Goal: Task Accomplishment & Management: Complete application form

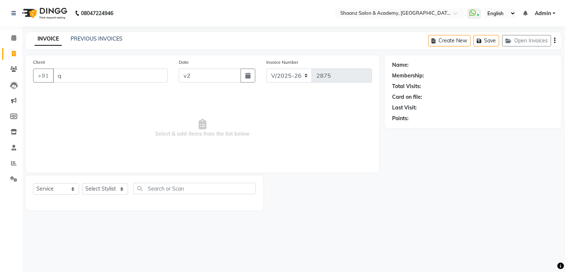
select select "6360"
select select "service"
type input "02-09-2025"
click at [112, 67] on div "Client +91 q" at bounding box center [101, 73] width 146 height 30
click at [112, 69] on input "q" at bounding box center [110, 75] width 115 height 14
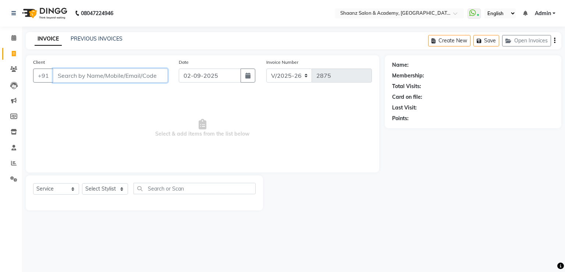
click at [109, 74] on input "Client" at bounding box center [110, 75] width 115 height 14
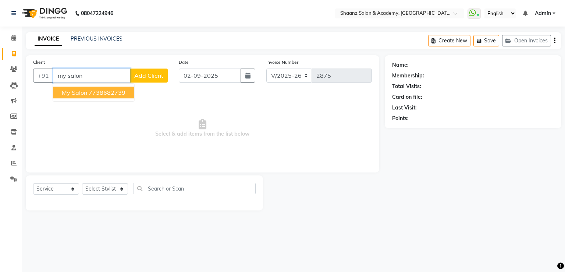
click at [106, 88] on button "My Salon 7738682739" at bounding box center [93, 92] width 81 height 12
type input "7738682739"
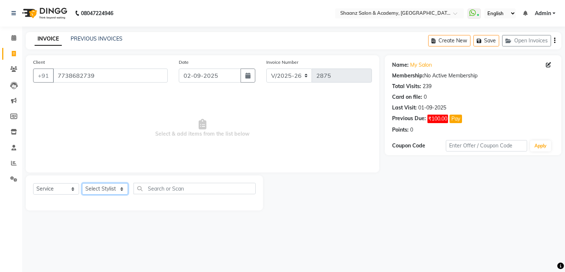
click at [105, 191] on select "Select Stylist [PERSON_NAME] [PERSON_NAME] [PERSON_NAME] dc [PERSON_NAME] nisha…" at bounding box center [105, 188] width 46 height 11
select select "47609"
click at [82, 183] on select "Select Stylist [PERSON_NAME] [PERSON_NAME] [PERSON_NAME] dc [PERSON_NAME] nisha…" at bounding box center [105, 188] width 46 height 11
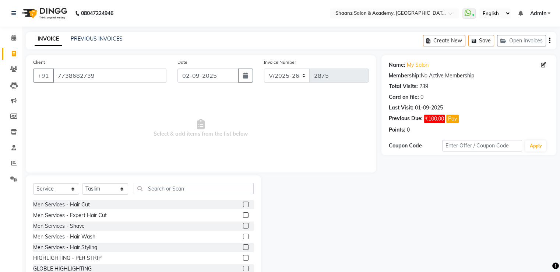
click at [75, 230] on div "Men Services - Shave" at bounding box center [143, 225] width 220 height 9
click at [75, 225] on div "Men Services - Shave" at bounding box center [59, 226] width 52 height 8
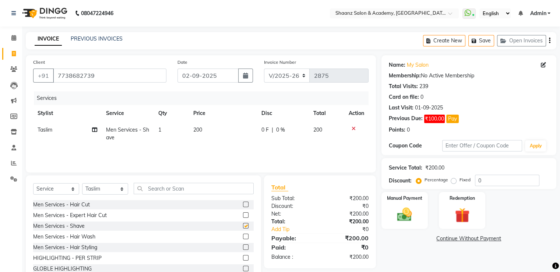
checkbox input "false"
click at [495, 179] on input "0" at bounding box center [507, 179] width 64 height 11
type input "50"
click at [405, 206] on img at bounding box center [404, 215] width 25 height 18
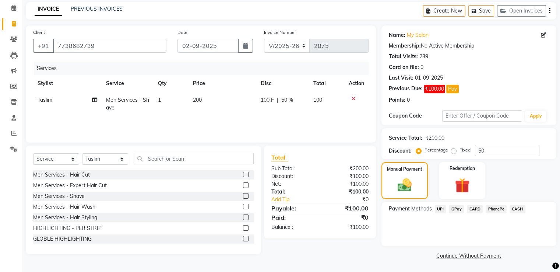
click at [454, 209] on span "GPay" at bounding box center [456, 209] width 15 height 8
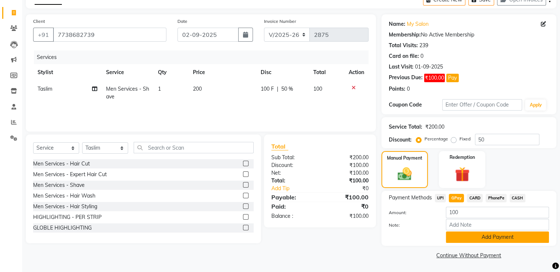
click at [456, 234] on button "Add Payment" at bounding box center [497, 236] width 103 height 11
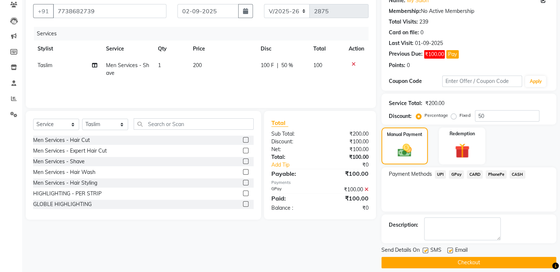
scroll to position [71, 0]
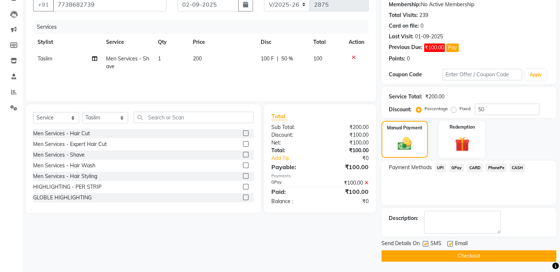
click at [449, 244] on label at bounding box center [450, 244] width 6 height 6
click at [449, 244] on input "checkbox" at bounding box center [449, 243] width 5 height 5
checkbox input "false"
click at [426, 244] on label at bounding box center [425, 244] width 6 height 6
click at [426, 244] on input "checkbox" at bounding box center [424, 243] width 5 height 5
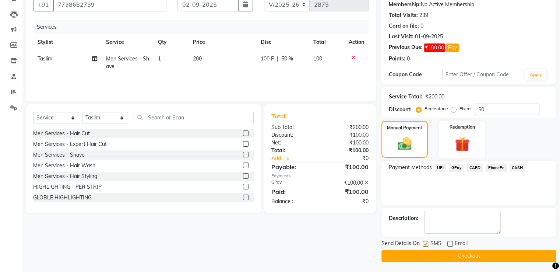
checkbox input "false"
click at [425, 252] on button "Checkout" at bounding box center [468, 255] width 175 height 11
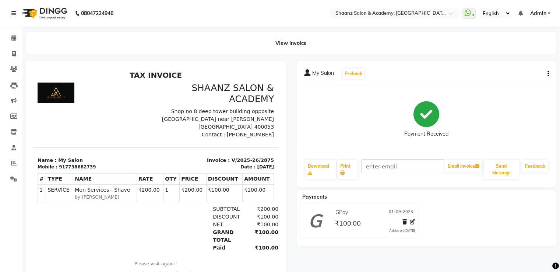
click at [0, 266] on div "Calendar Invoice Clients Leads Marketing Members Inventory Staff Reports Settin…" at bounding box center [49, 152] width 99 height 262
click at [16, 53] on span at bounding box center [13, 54] width 13 height 8
select select "service"
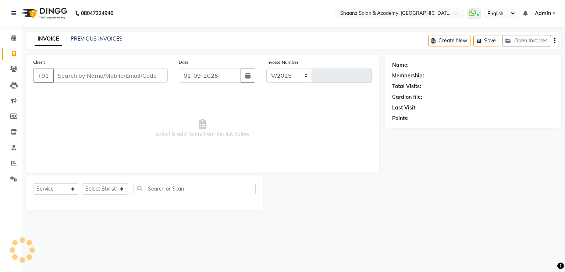
select select "6360"
type input "2876"
click at [10, 41] on span at bounding box center [13, 38] width 13 height 8
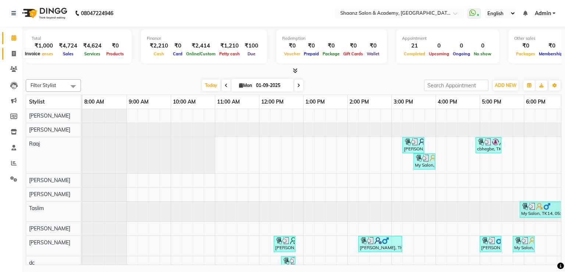
click at [9, 56] on span at bounding box center [13, 54] width 13 height 8
select select "service"
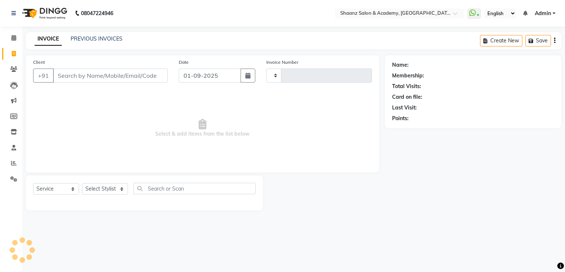
type input "2876"
select select "6360"
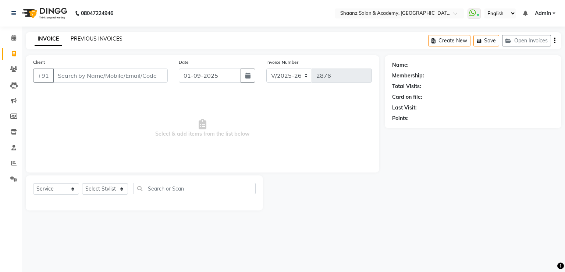
click at [105, 36] on link "PREVIOUS INVOICES" at bounding box center [97, 38] width 52 height 7
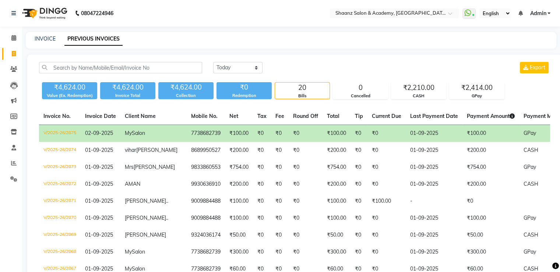
click at [32, 36] on div "INVOICE PREVIOUS INVOICES" at bounding box center [286, 39] width 521 height 8
click at [35, 38] on link "INVOICE" at bounding box center [45, 38] width 21 height 7
select select "service"
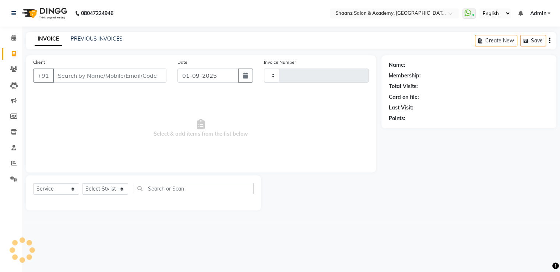
type input "2876"
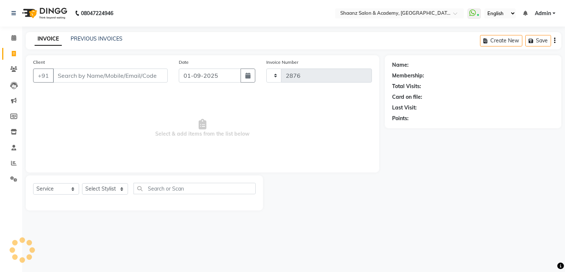
select select "6360"
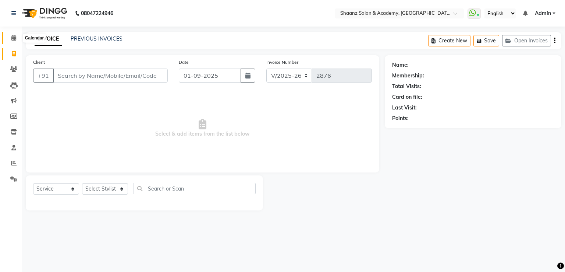
click at [13, 39] on icon at bounding box center [13, 38] width 5 height 6
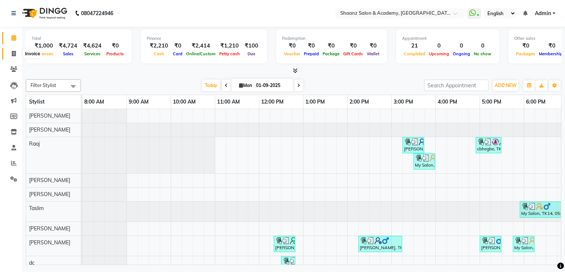
click at [13, 52] on icon at bounding box center [14, 54] width 4 height 6
select select "6360"
select select "service"
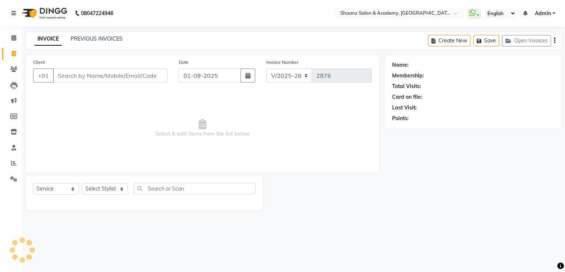
click at [110, 74] on input "Client" at bounding box center [110, 75] width 115 height 14
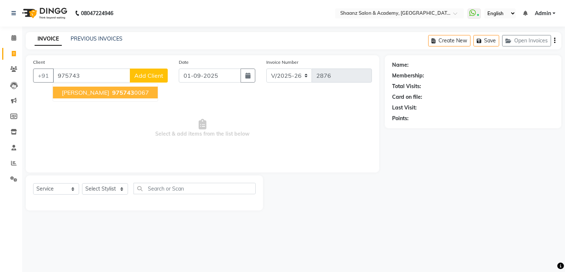
click at [112, 93] on span "975743" at bounding box center [123, 92] width 22 height 7
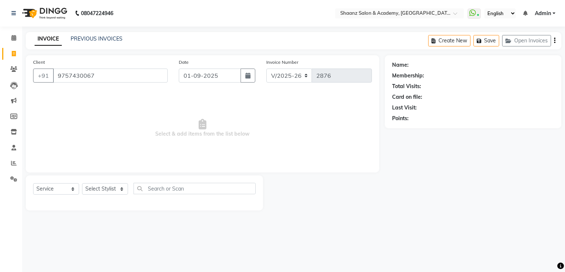
type input "9757430067"
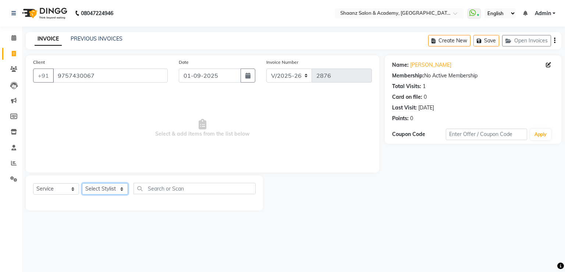
click at [109, 186] on select "Select Stylist [PERSON_NAME] [PERSON_NAME] [PERSON_NAME] dc [PERSON_NAME] nisha…" at bounding box center [105, 188] width 46 height 11
select select "47609"
click at [82, 183] on select "Select Stylist [PERSON_NAME] [PERSON_NAME] [PERSON_NAME] dc [PERSON_NAME] nisha…" at bounding box center [105, 188] width 46 height 11
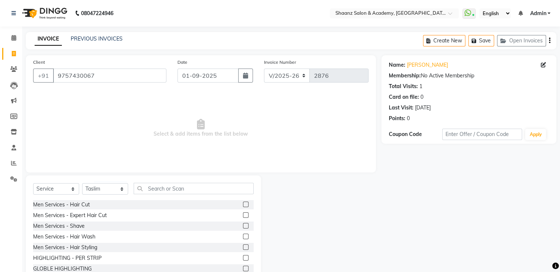
click at [86, 209] on div "Men Services - Hair Cut" at bounding box center [143, 204] width 220 height 9
click at [86, 205] on div "Men Services - Hair Cut" at bounding box center [61, 205] width 57 height 8
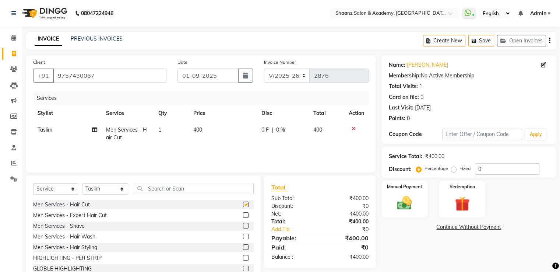
checkbox input "false"
click at [509, 168] on input "0" at bounding box center [507, 168] width 64 height 11
type input "50"
click at [401, 203] on img at bounding box center [404, 203] width 25 height 18
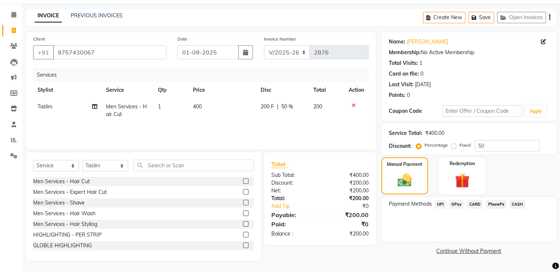
click at [456, 206] on span "GPay" at bounding box center [456, 204] width 15 height 8
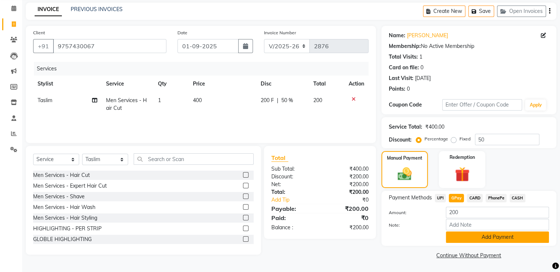
click at [459, 242] on button "Add Payment" at bounding box center [497, 236] width 103 height 11
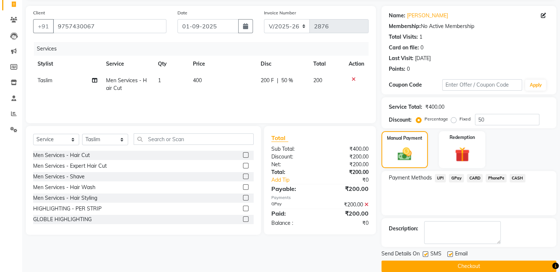
scroll to position [60, 0]
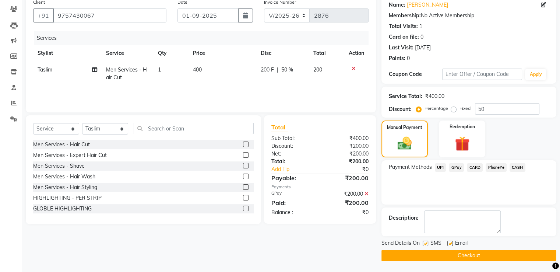
click at [449, 241] on label at bounding box center [450, 243] width 6 height 6
click at [449, 241] on input "checkbox" at bounding box center [449, 243] width 5 height 5
checkbox input "false"
click at [426, 241] on label at bounding box center [425, 243] width 6 height 6
click at [426, 241] on input "checkbox" at bounding box center [424, 243] width 5 height 5
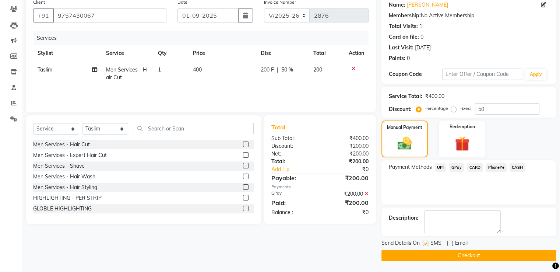
checkbox input "false"
click at [367, 193] on icon at bounding box center [366, 193] width 4 height 5
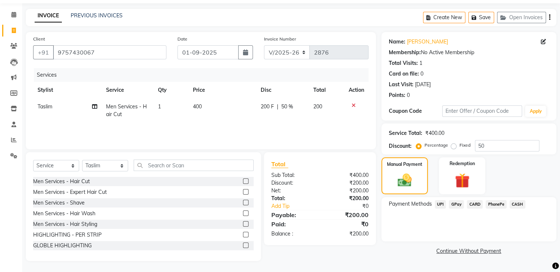
scroll to position [24, 0]
click at [476, 206] on span "CARD" at bounding box center [475, 204] width 16 height 8
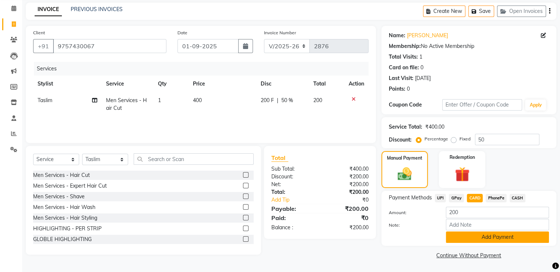
click at [473, 236] on button "Add Payment" at bounding box center [497, 236] width 103 height 11
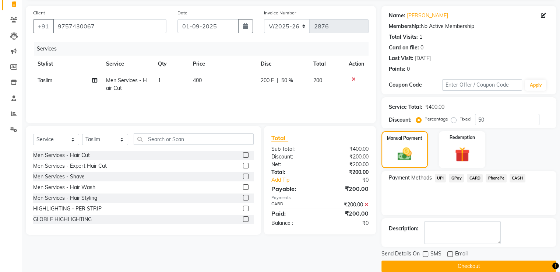
scroll to position [60, 0]
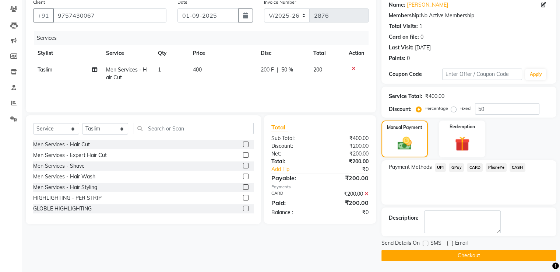
click at [456, 258] on button "Checkout" at bounding box center [468, 254] width 175 height 11
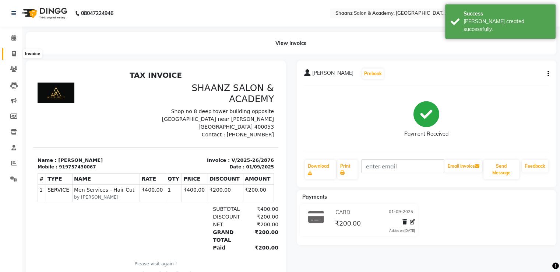
click at [16, 52] on span at bounding box center [13, 54] width 13 height 8
select select "6360"
select select "service"
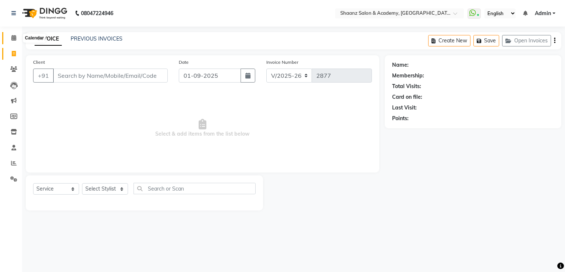
click at [16, 39] on span at bounding box center [13, 38] width 13 height 8
